Goal: Transaction & Acquisition: Purchase product/service

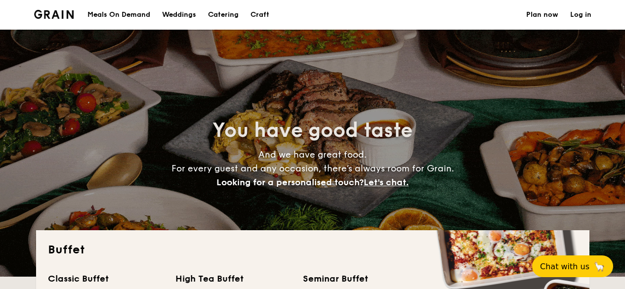
select select
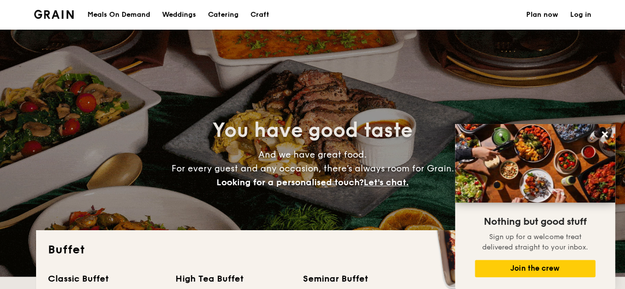
click at [223, 13] on h1 "Catering" at bounding box center [223, 15] width 31 height 30
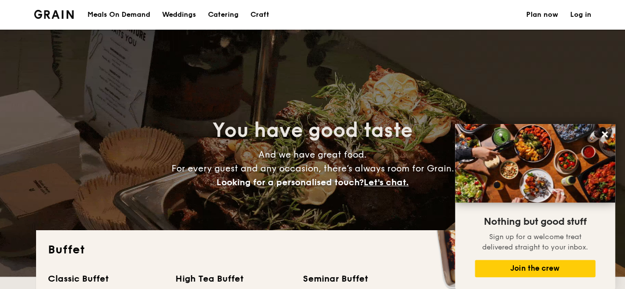
click at [228, 24] on h1 "Catering" at bounding box center [223, 15] width 31 height 30
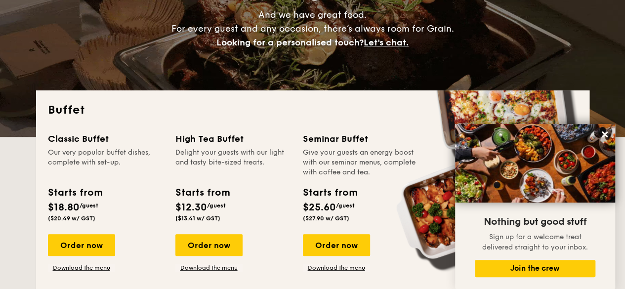
scroll to position [247, 0]
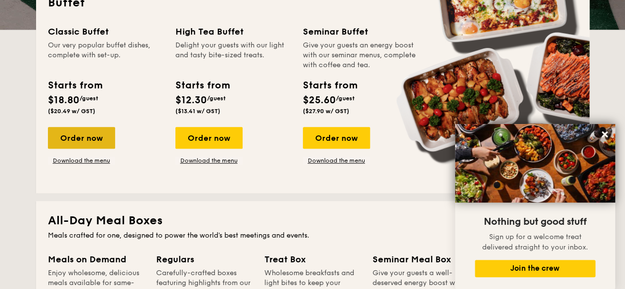
click at [70, 142] on div "Order now" at bounding box center [81, 138] width 67 height 22
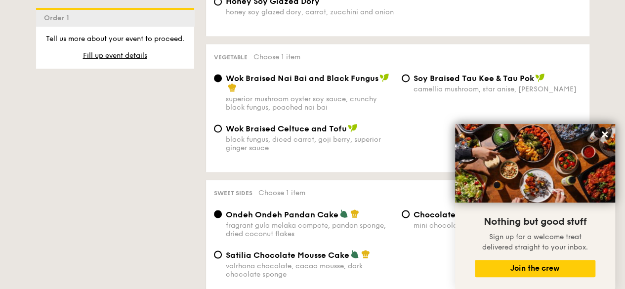
scroll to position [791, 0]
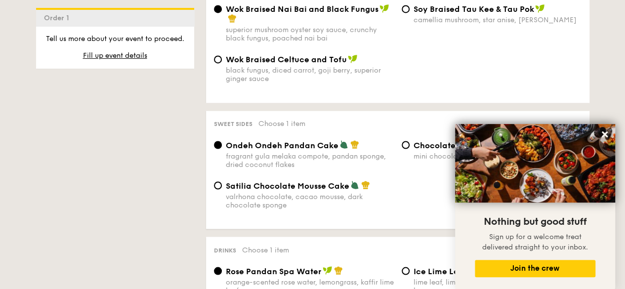
scroll to position [247, 0]
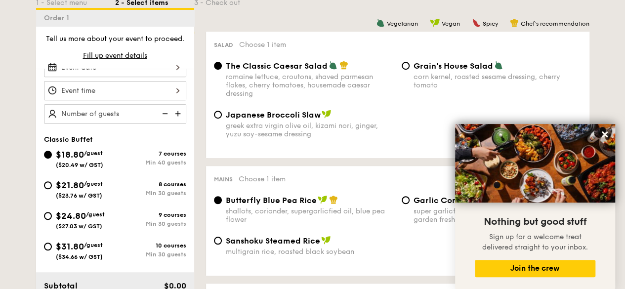
select select
